Goal: Find specific page/section: Find specific page/section

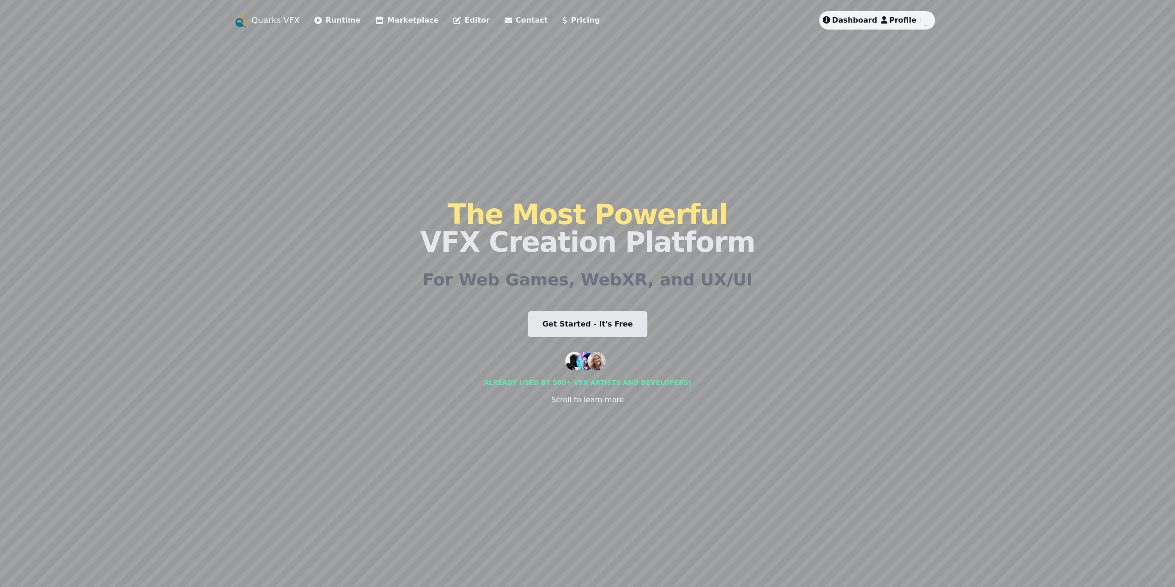
click at [863, 20] on span "Dashboard" at bounding box center [854, 20] width 45 height 9
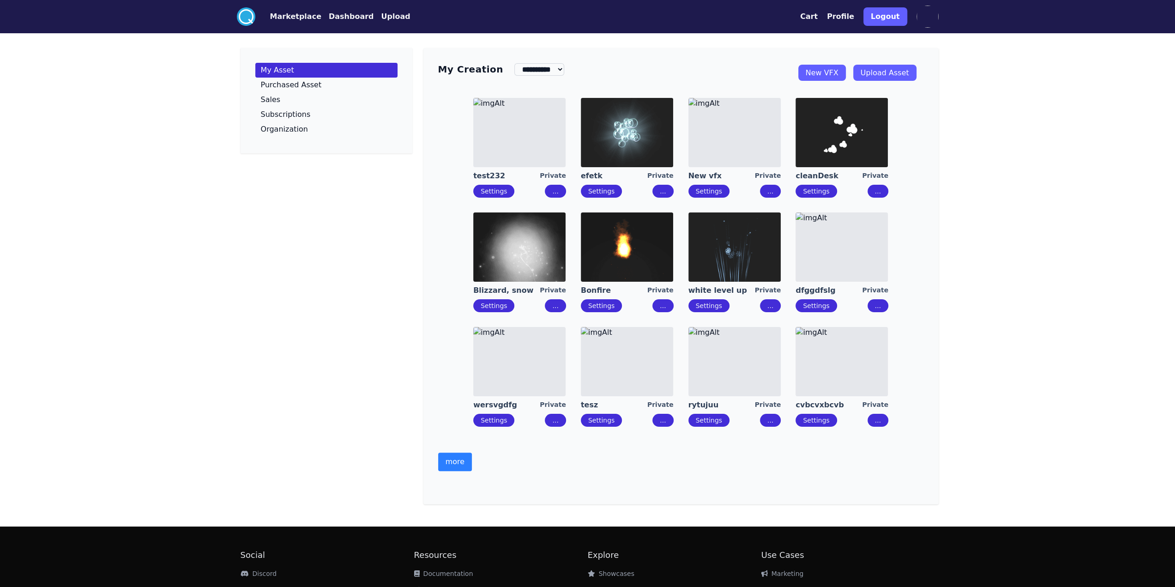
click at [454, 455] on button "more" at bounding box center [455, 461] width 34 height 18
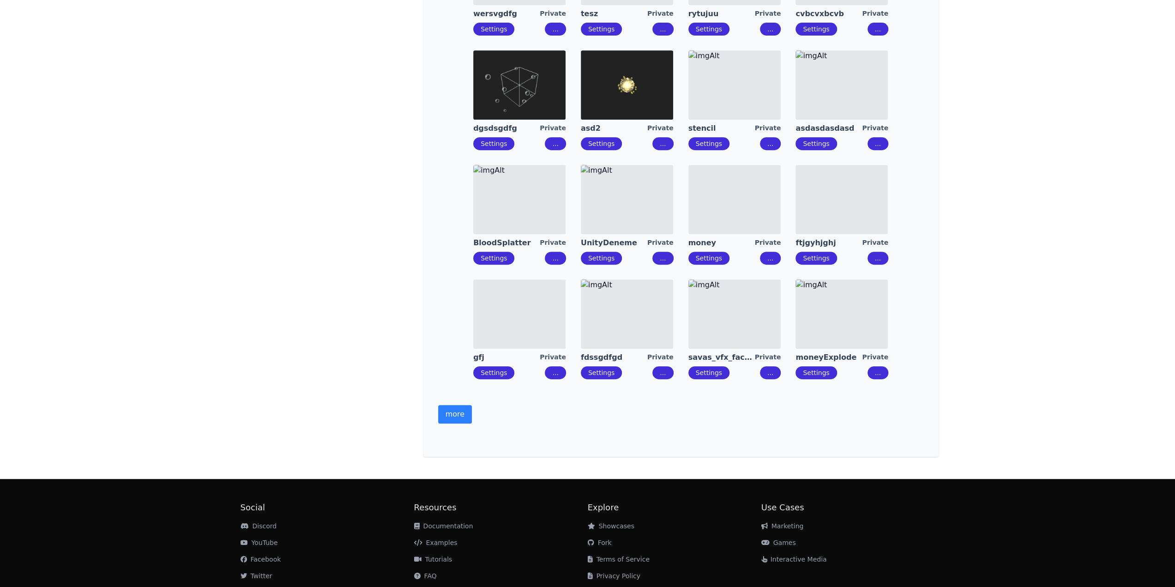
scroll to position [421, 0]
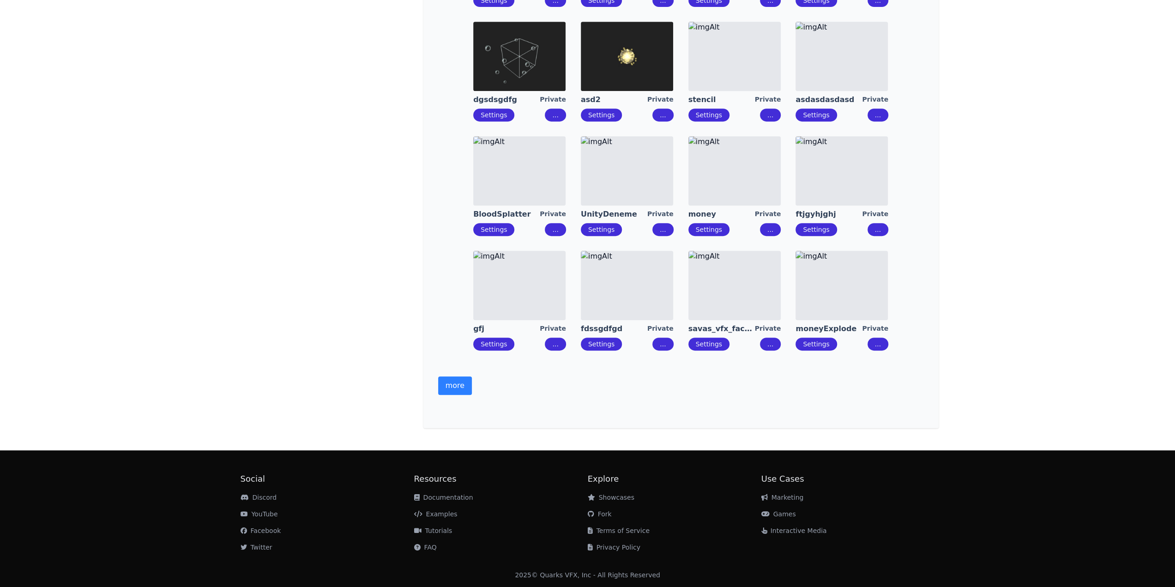
click at [449, 388] on button "more" at bounding box center [455, 385] width 34 height 18
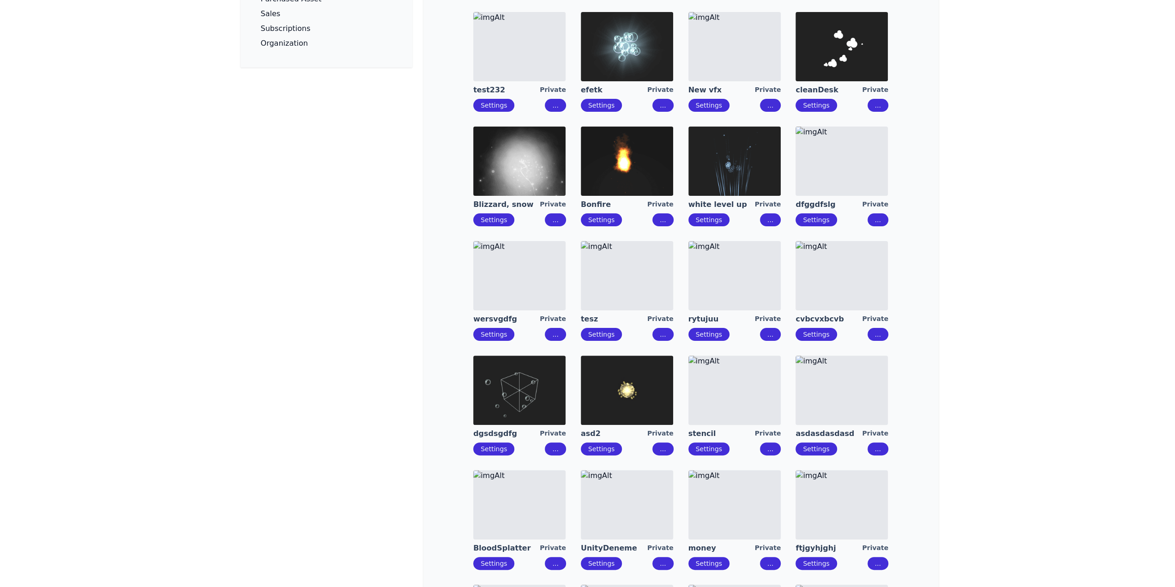
scroll to position [0, 0]
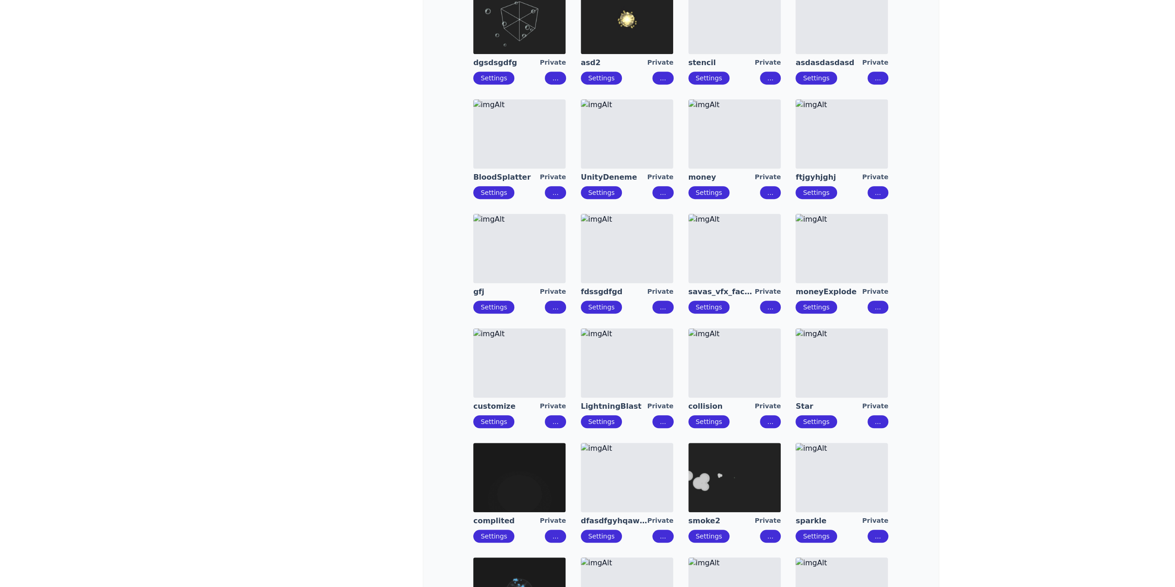
click at [728, 266] on img at bounding box center [734, 248] width 92 height 69
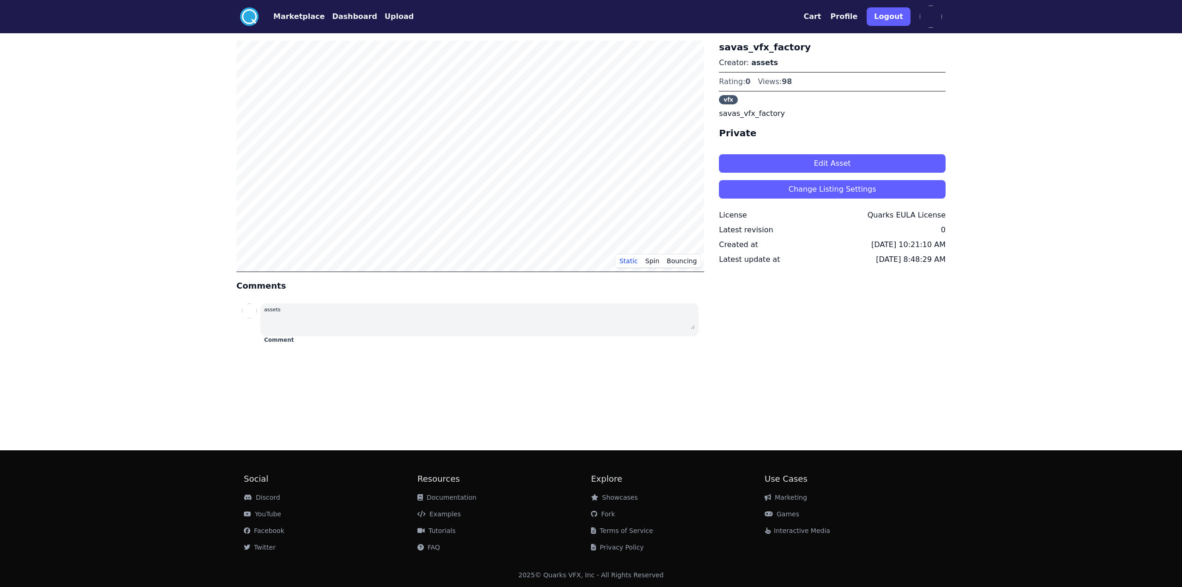
click at [815, 162] on button "Edit Asset" at bounding box center [832, 163] width 227 height 18
